Goal: Find contact information: Find contact information

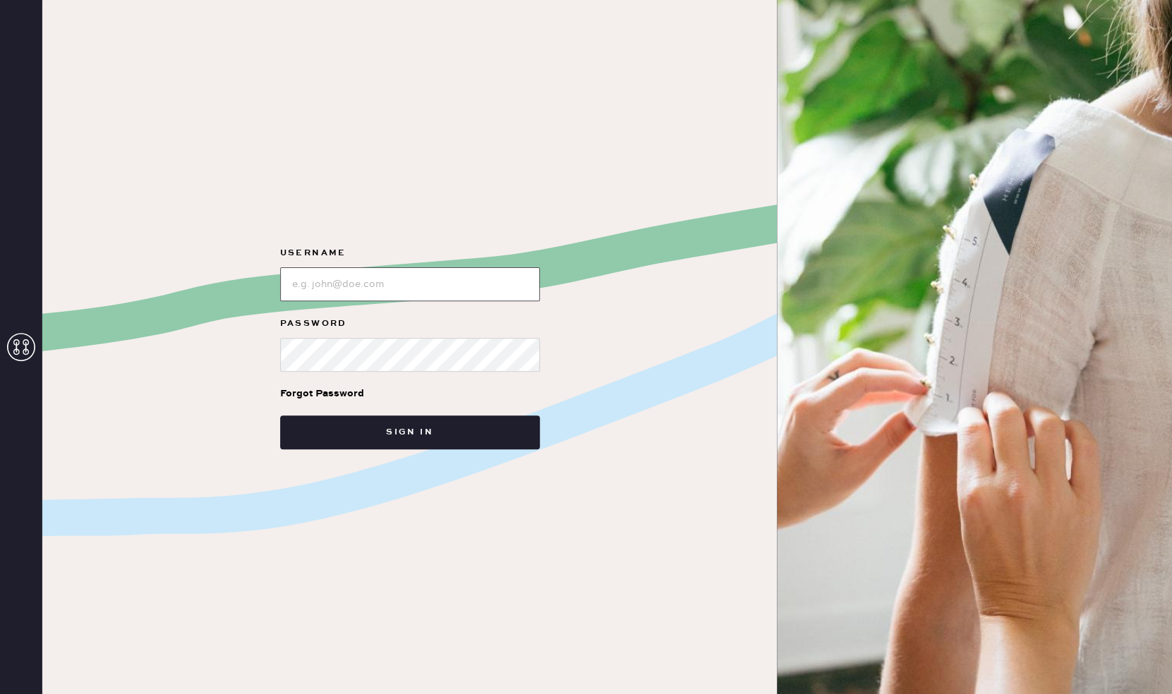
click at [387, 297] on input "loginName" at bounding box center [410, 284] width 260 height 34
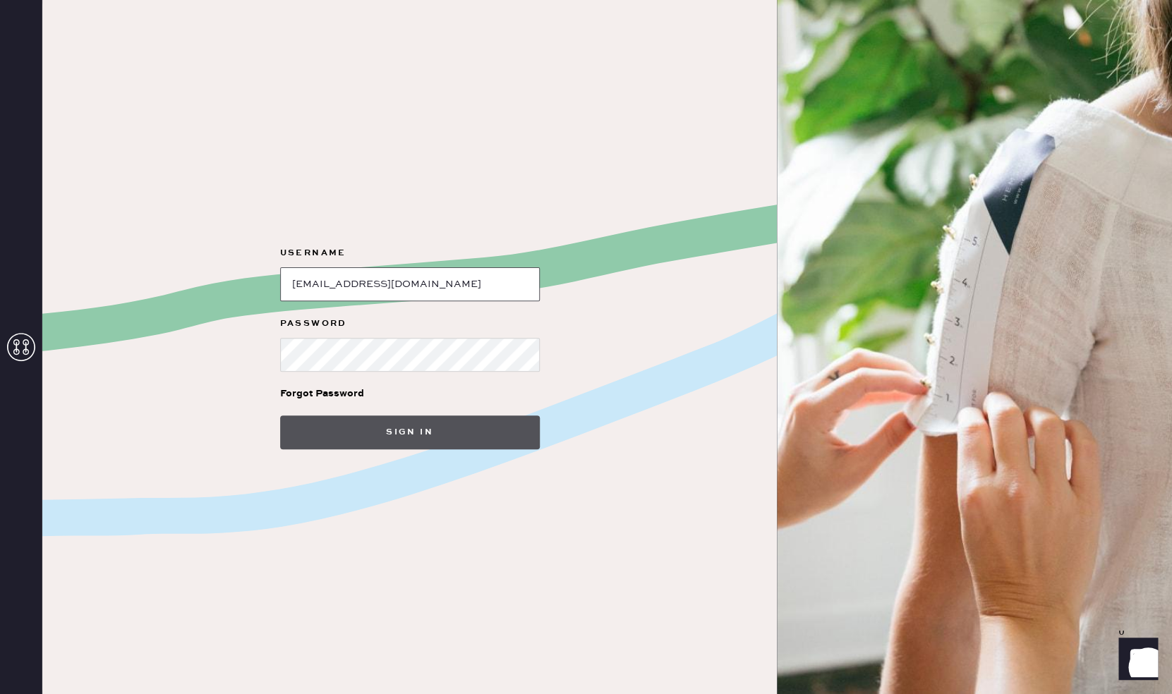
type input "[EMAIL_ADDRESS][DOMAIN_NAME]"
click at [397, 427] on button "Sign in" at bounding box center [410, 433] width 260 height 34
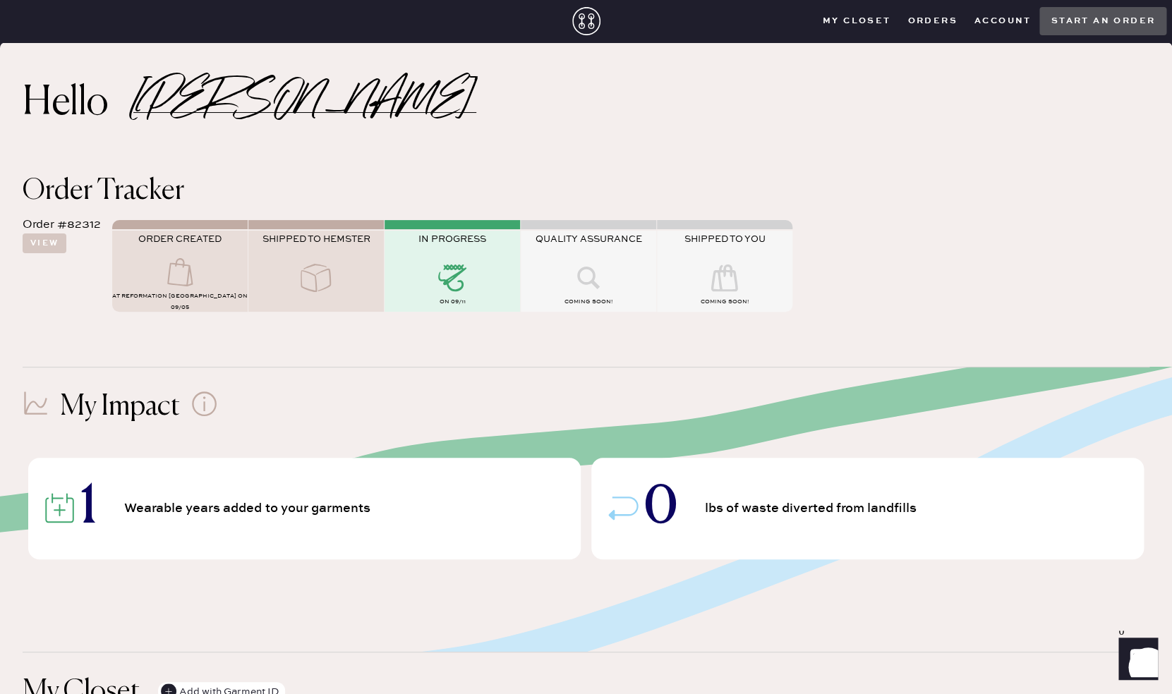
click at [1006, 20] on button "Account" at bounding box center [1003, 21] width 74 height 21
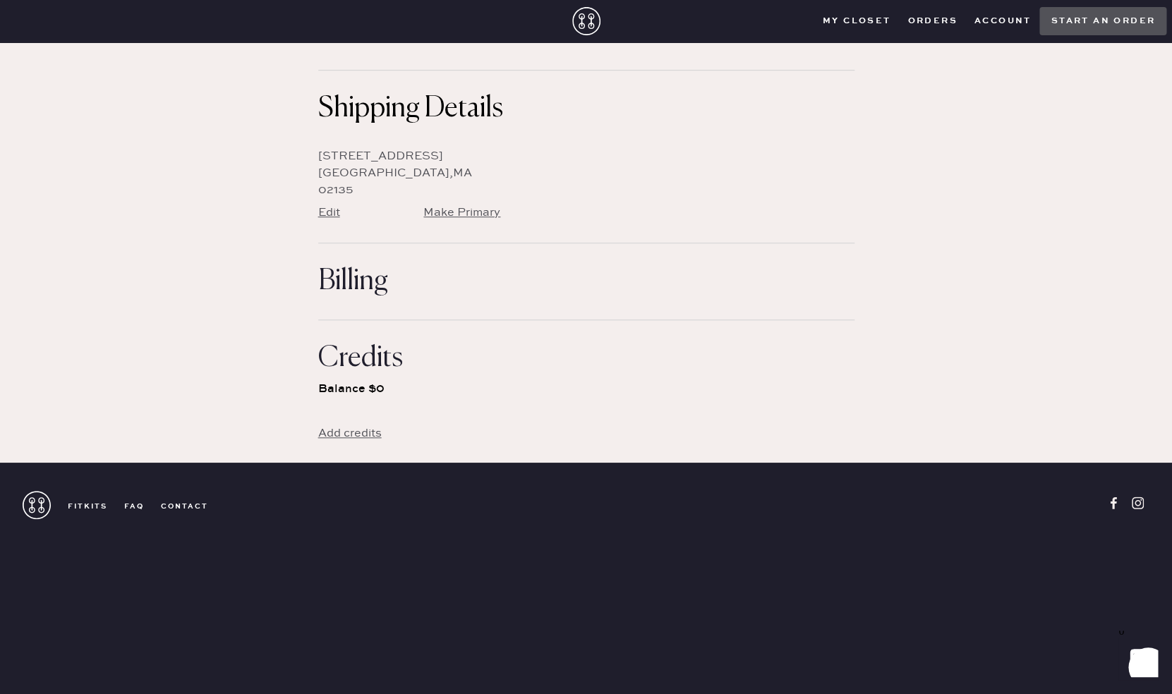
scroll to position [284, 0]
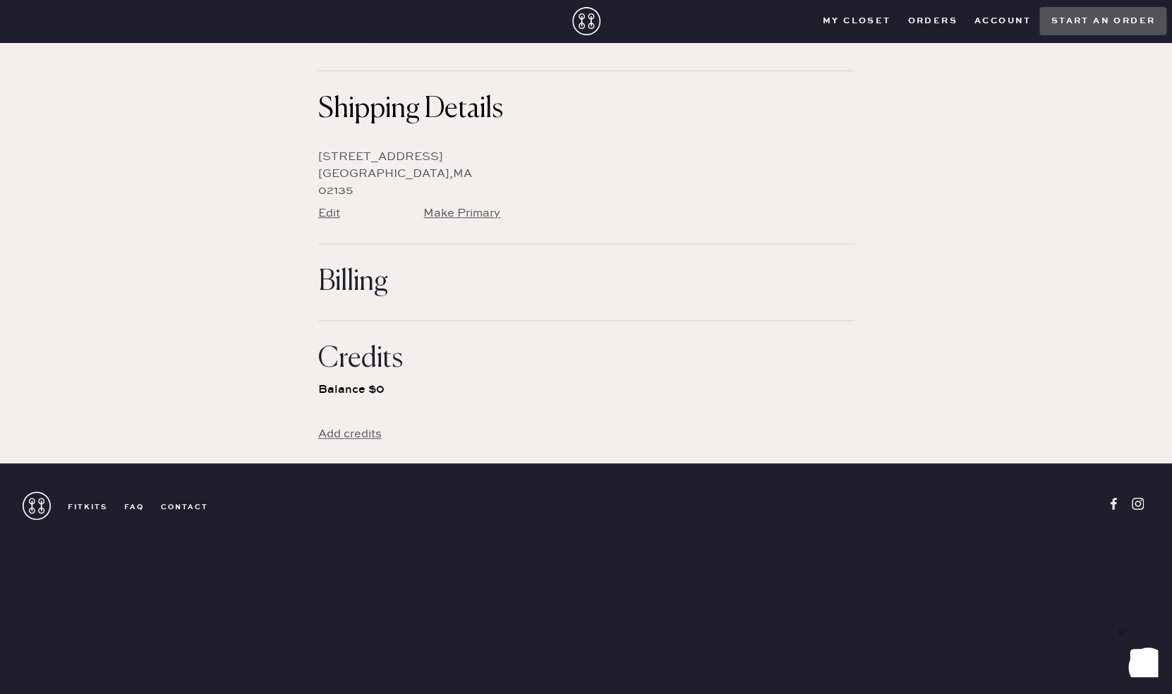
click at [183, 509] on link "contact" at bounding box center [176, 507] width 64 height 10
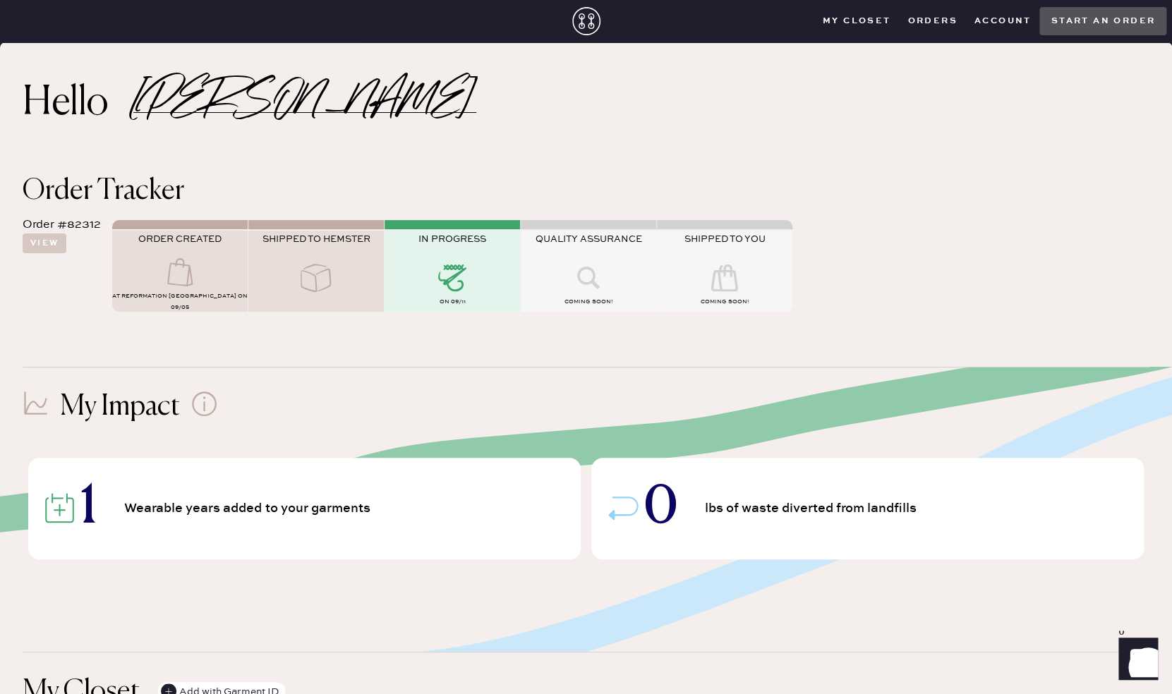
drag, startPoint x: 57, startPoint y: 227, endPoint x: 107, endPoint y: 228, distance: 50.1
click at [107, 228] on div "Order #82312 View ORDER CREATED AT Reformation Chestnut Hill on 09/05 SHIPPED T…" at bounding box center [586, 263] width 1127 height 116
copy div
click at [1004, 21] on button "Account" at bounding box center [1003, 21] width 74 height 21
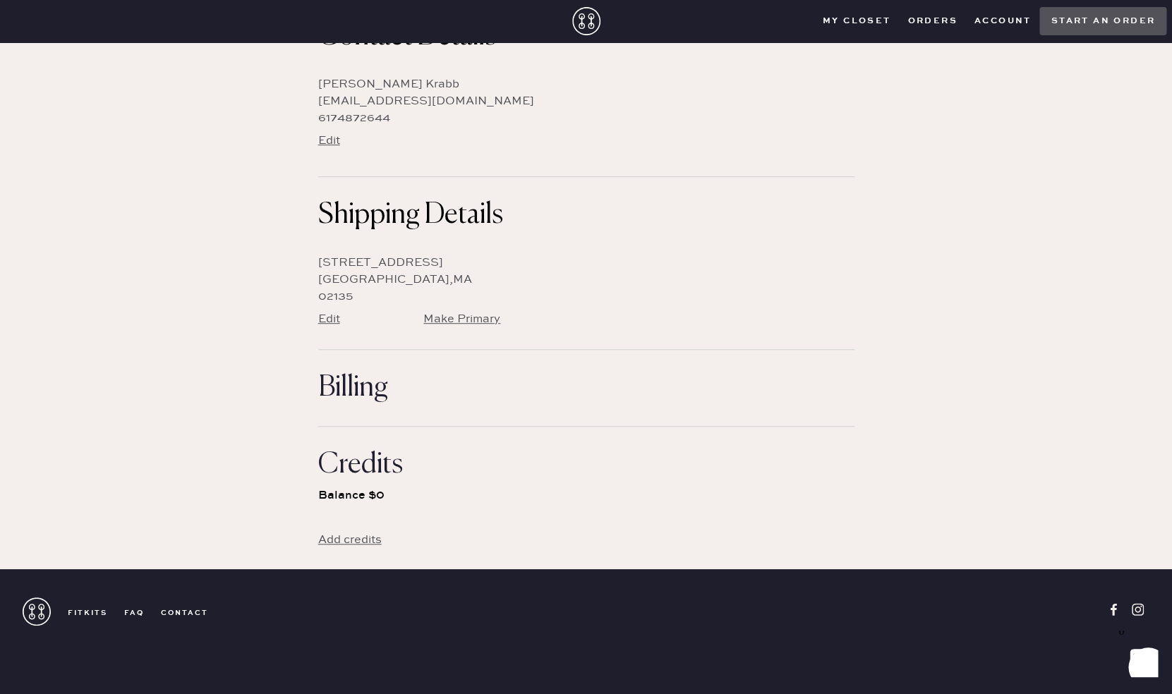
scroll to position [295, 0]
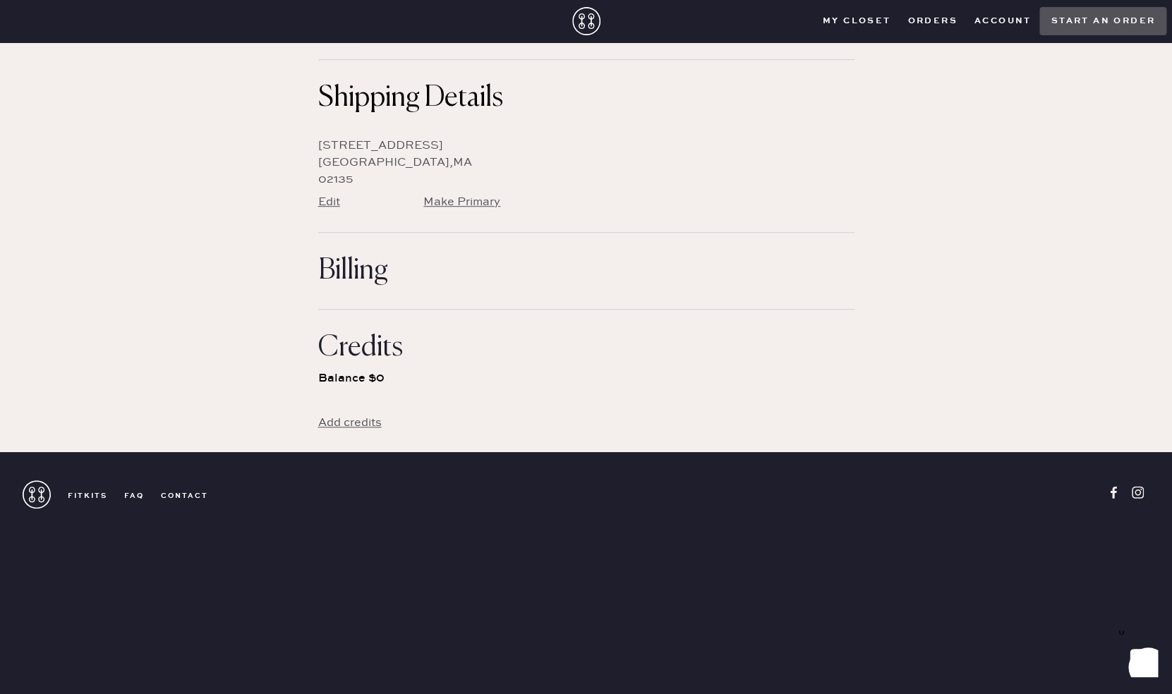
click at [183, 500] on link "contact" at bounding box center [176, 496] width 64 height 10
